Goal: Task Accomplishment & Management: Manage account settings

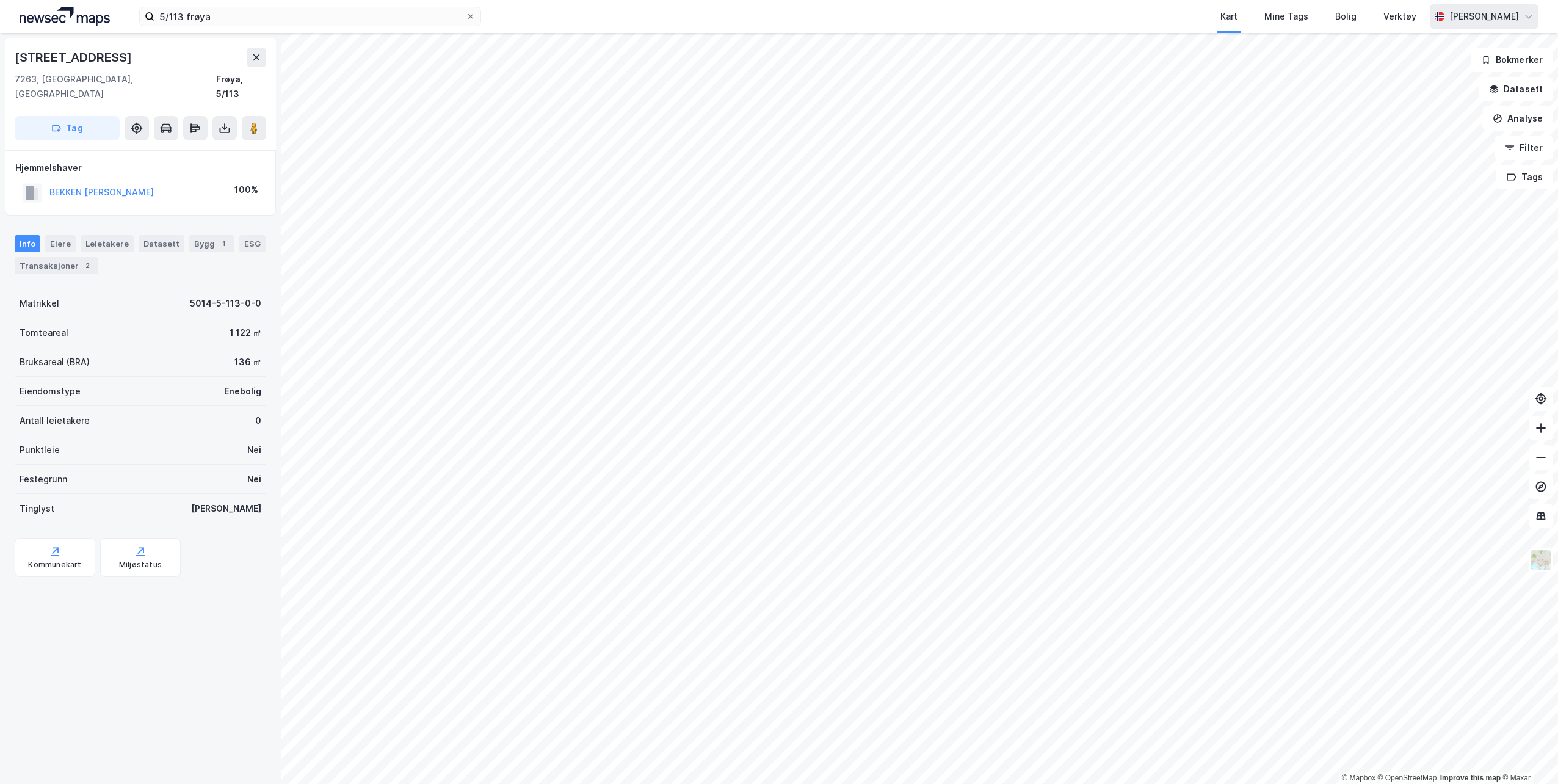
click at [1484, 15] on div "[PERSON_NAME]" at bounding box center [1484, 17] width 70 height 15
click at [1427, 74] on div "Logg ut" at bounding box center [1423, 75] width 33 height 15
